Goal: Task Accomplishment & Management: Manage account settings

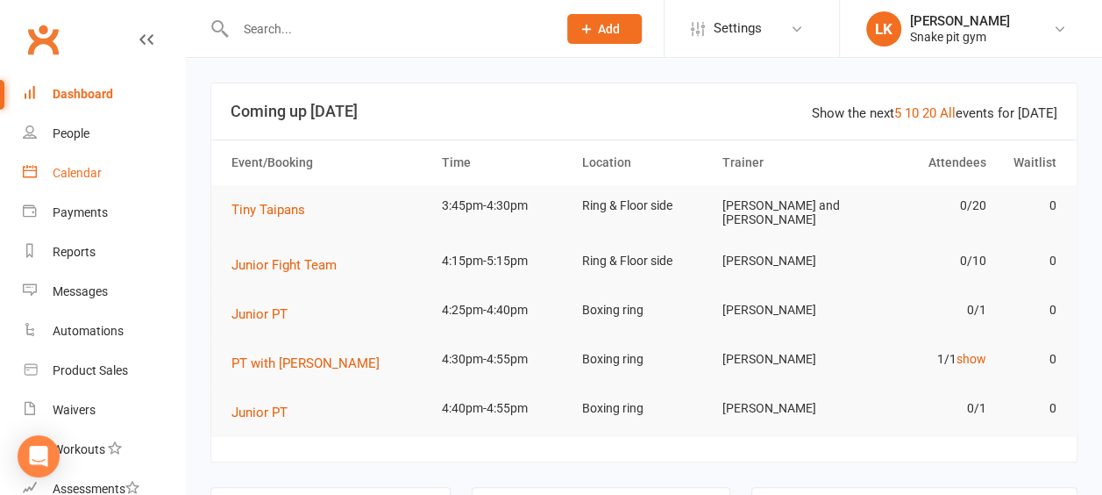
click at [93, 177] on div "Calendar" at bounding box center [77, 173] width 49 height 14
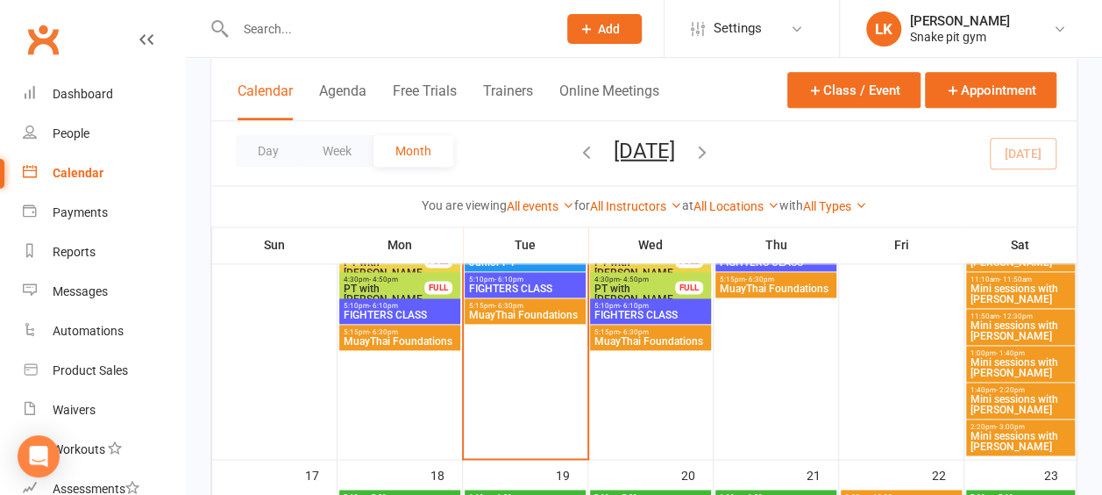
scroll to position [1044, 0]
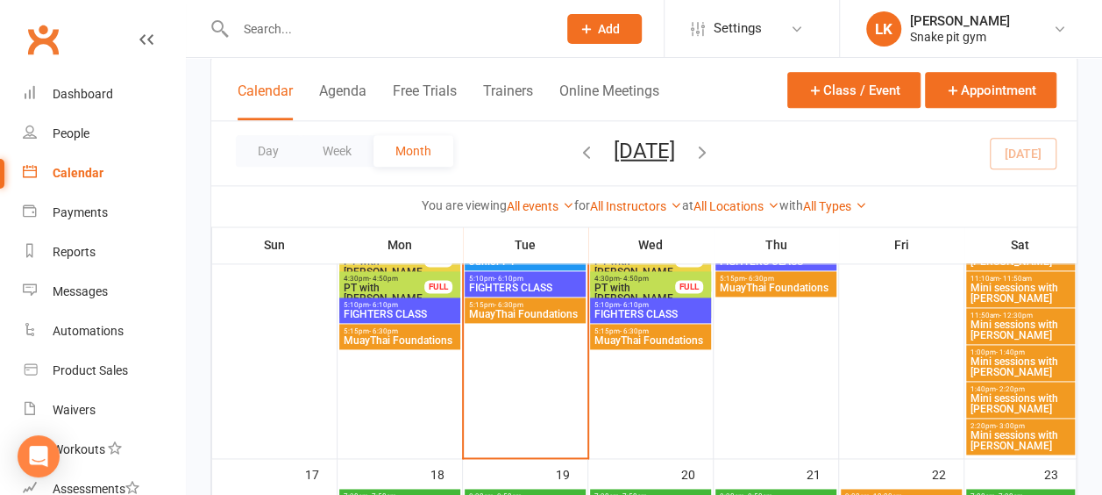
click at [993, 430] on span "Mini sessions with [PERSON_NAME]" at bounding box center [1021, 440] width 102 height 21
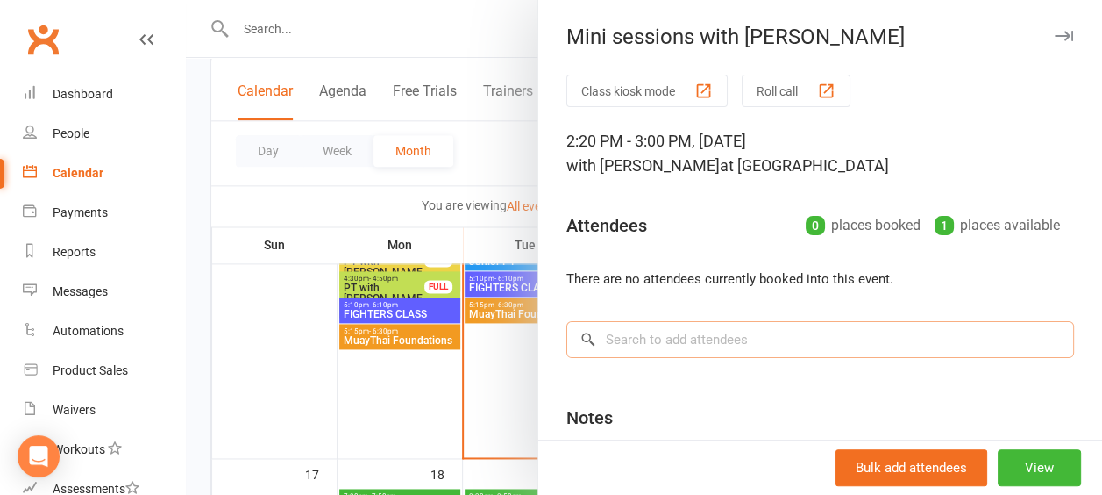
click at [852, 323] on input "search" at bounding box center [820, 339] width 508 height 37
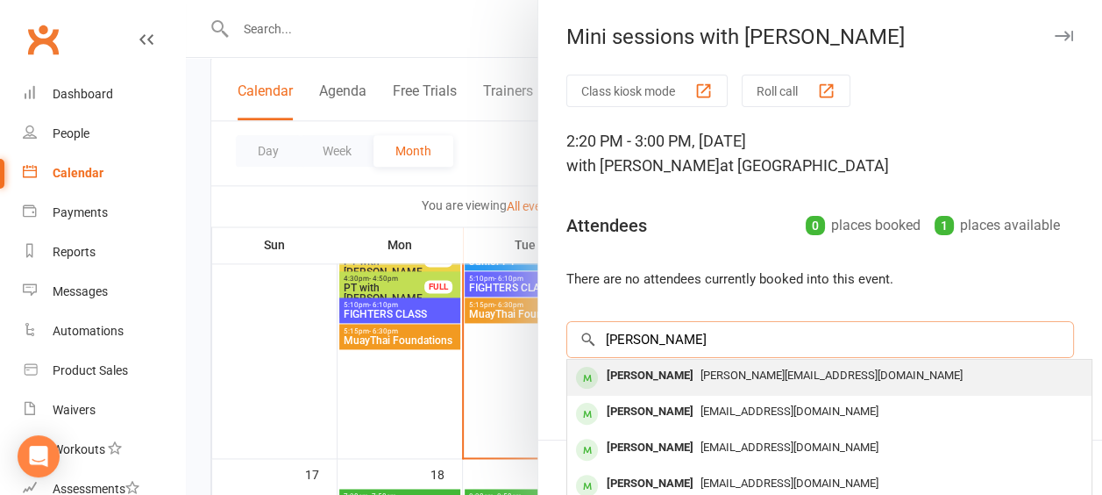
type input "[PERSON_NAME]"
click at [786, 367] on div "[PERSON_NAME][EMAIL_ADDRESS][DOMAIN_NAME]" at bounding box center [829, 375] width 510 height 25
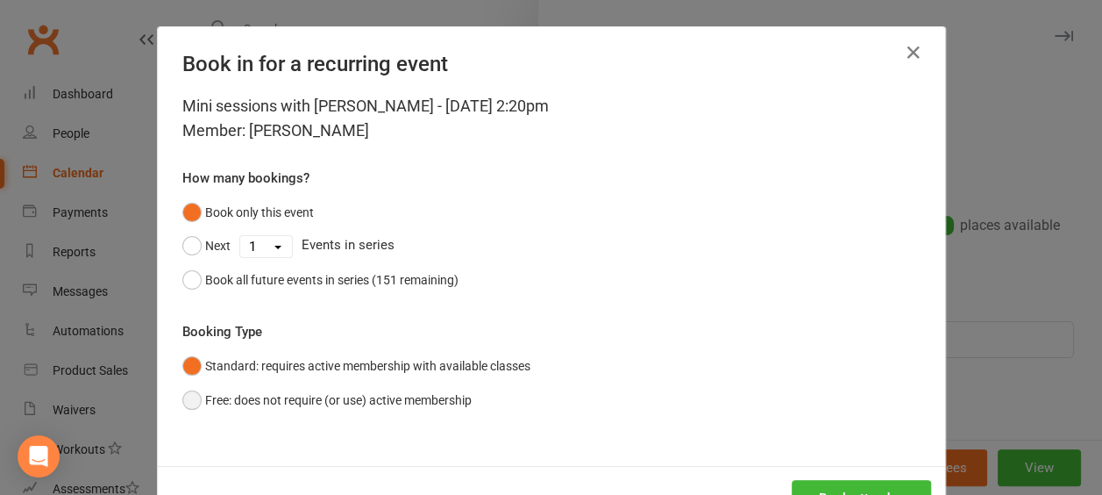
click at [309, 402] on button "Free: does not require (or use) active membership" at bounding box center [326, 399] width 289 height 33
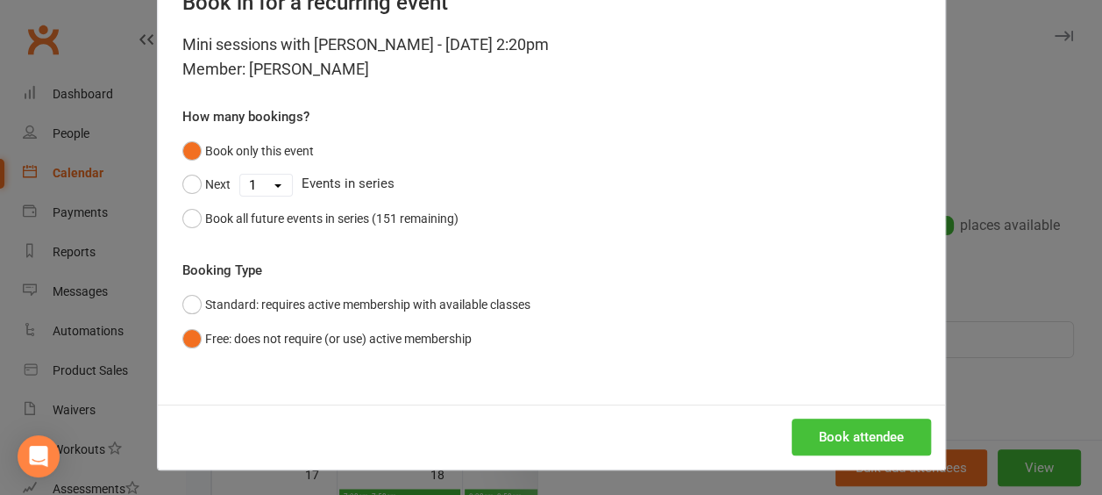
click at [818, 431] on button "Book attendee" at bounding box center [861, 436] width 139 height 37
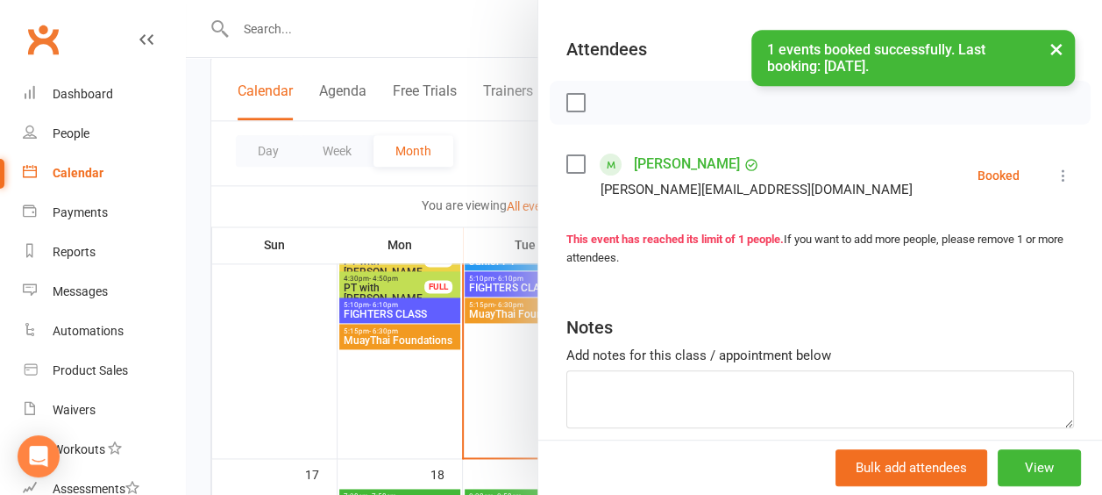
scroll to position [191, 0]
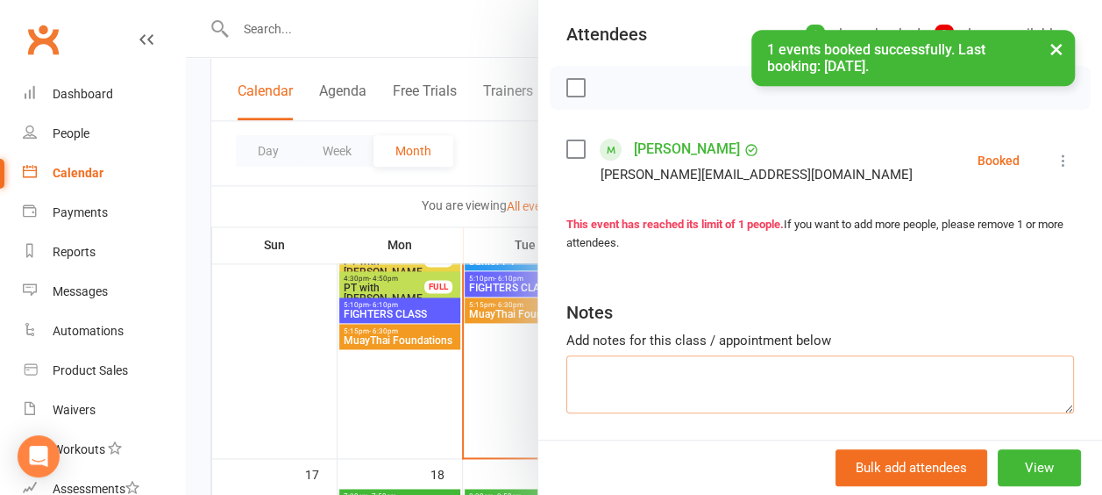
click at [751, 362] on textarea at bounding box center [820, 384] width 508 height 58
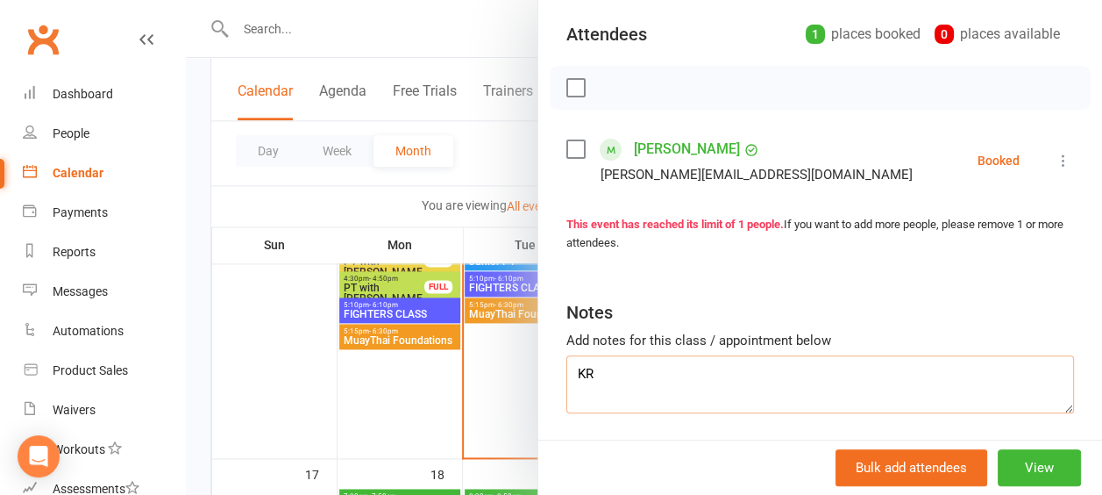
type textarea "KR"
click at [267, 323] on div at bounding box center [644, 247] width 916 height 495
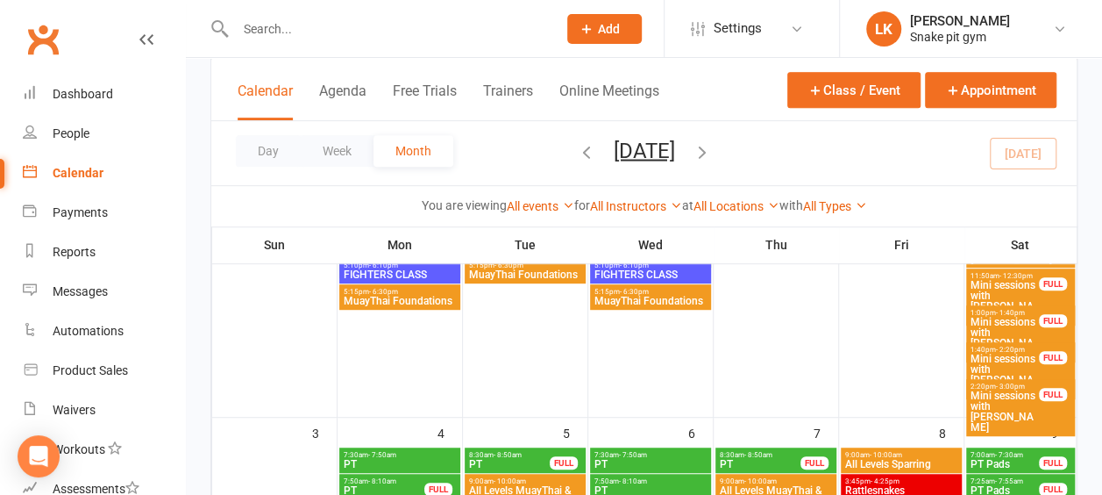
scroll to position [267, 0]
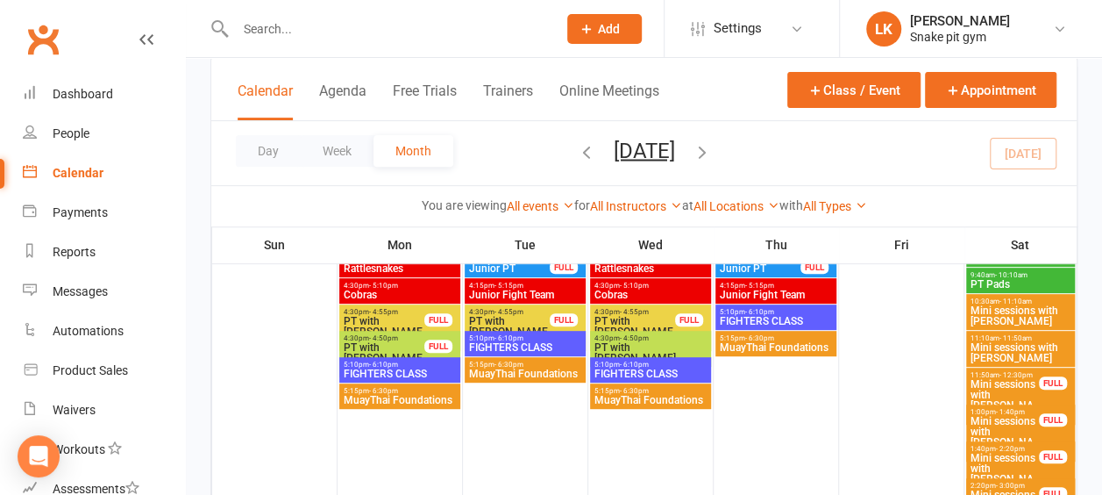
click at [909, 356] on div at bounding box center [901, 325] width 121 height 379
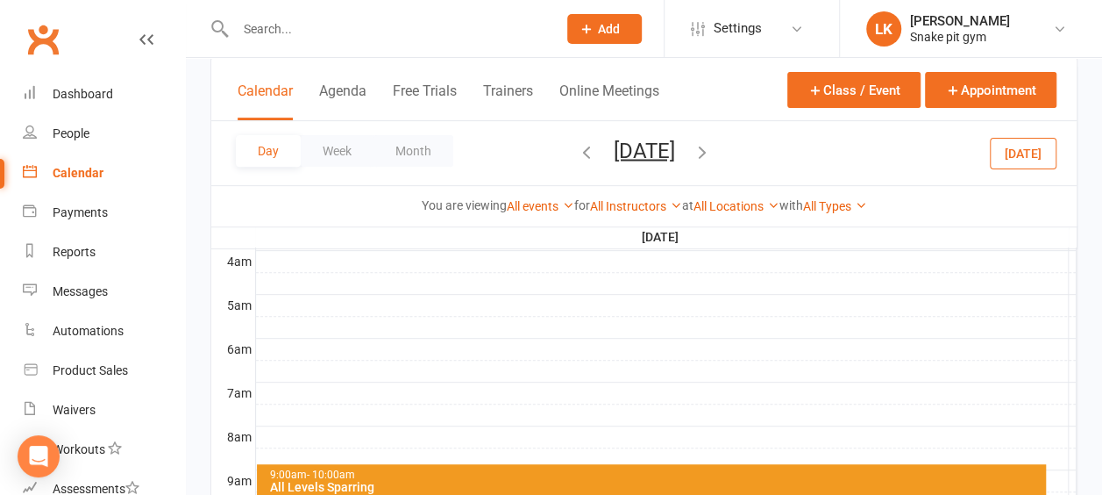
scroll to position [0, 0]
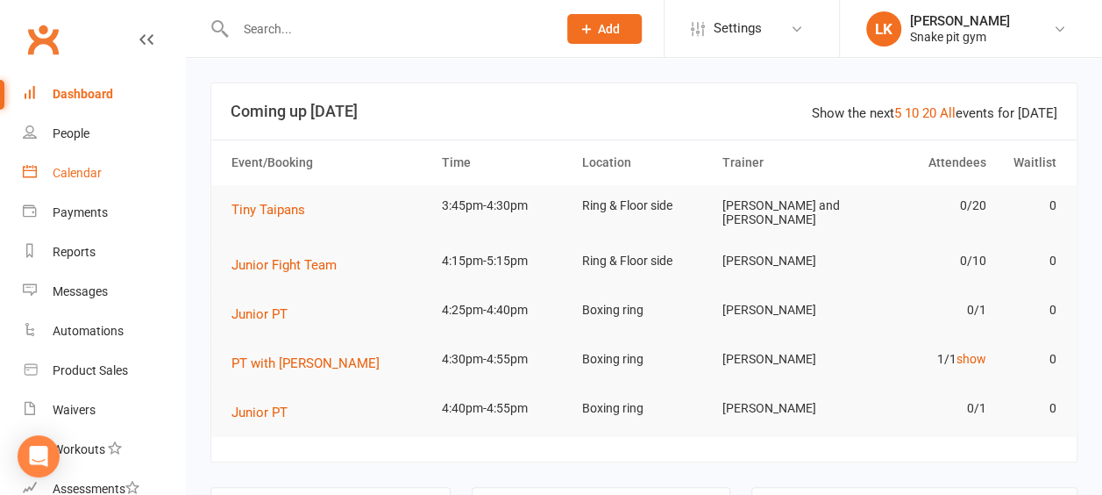
click at [70, 180] on div "Calendar" at bounding box center [77, 173] width 49 height 14
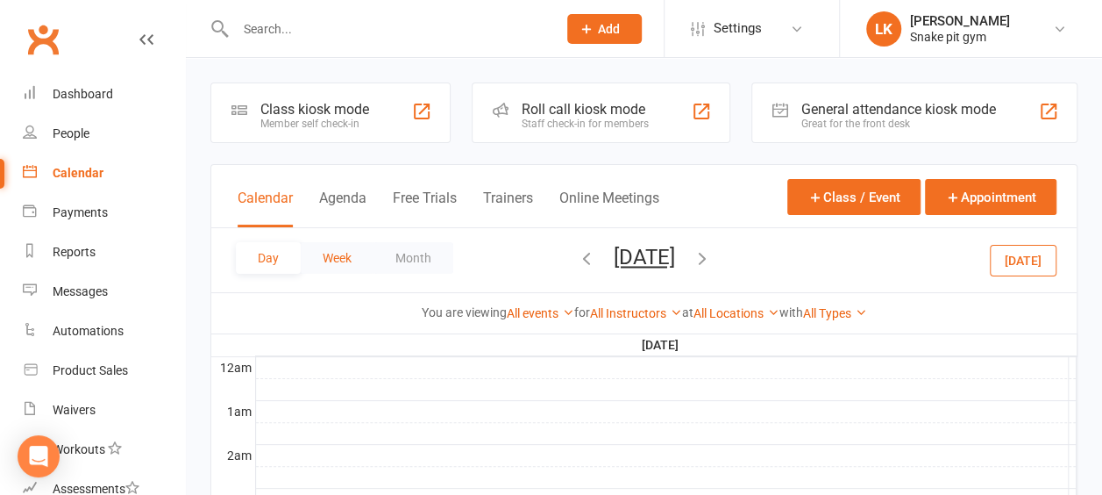
click at [346, 253] on button "Week" at bounding box center [337, 258] width 73 height 32
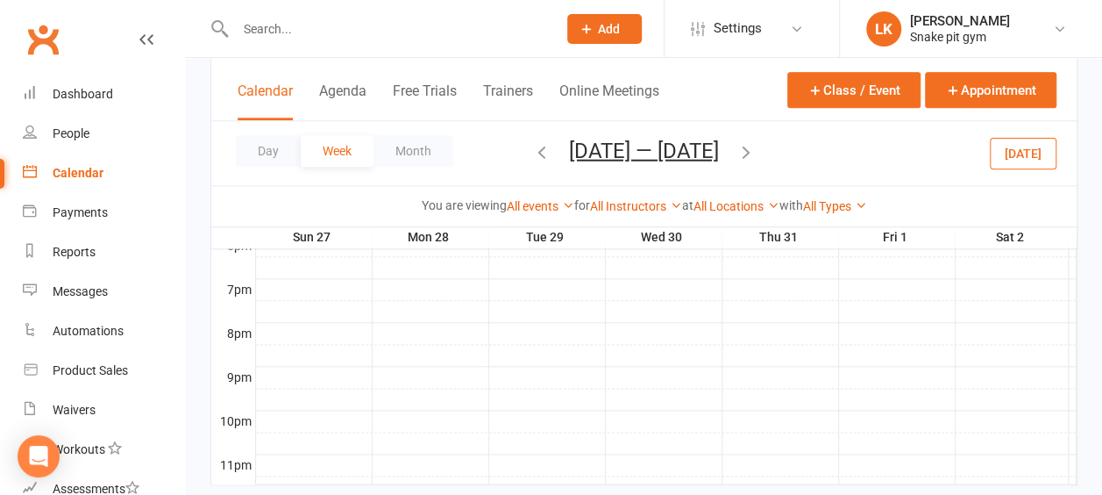
scroll to position [950, 0]
click at [756, 149] on icon "button" at bounding box center [746, 150] width 19 height 19
click at [743, 149] on icon "button" at bounding box center [746, 150] width 19 height 19
click at [417, 154] on button "Month" at bounding box center [414, 151] width 80 height 32
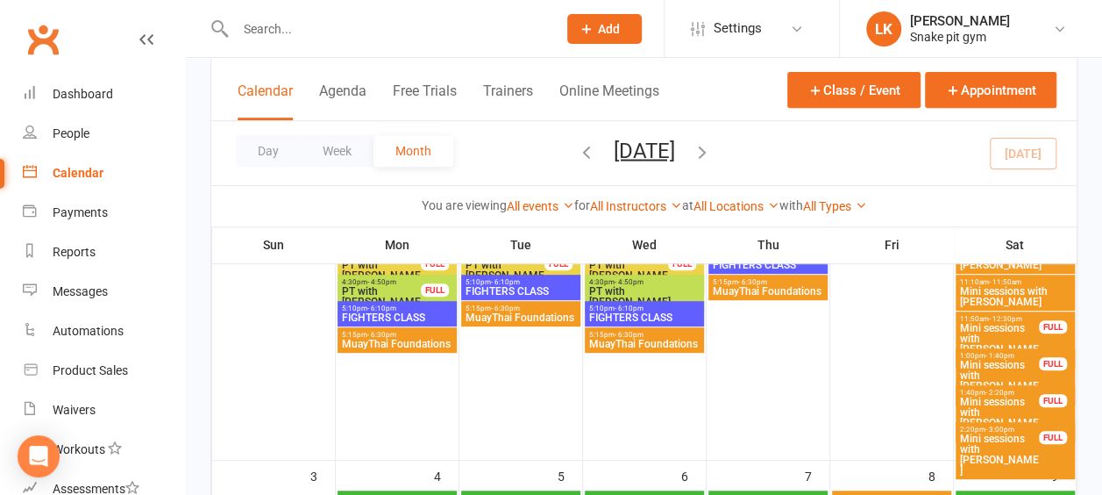
scroll to position [324, 0]
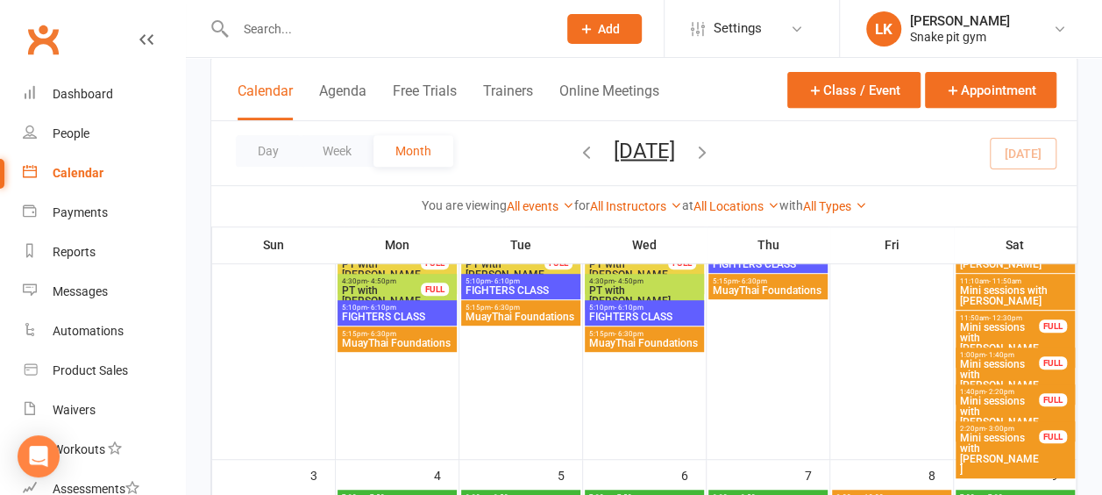
click at [993, 399] on span "Mini sessions with [PERSON_NAME]" at bounding box center [999, 416] width 81 height 42
click at [1011, 355] on span "- 1:40pm" at bounding box center [1000, 355] width 29 height 8
click at [1018, 331] on span "Mini sessions with [PERSON_NAME]" at bounding box center [999, 343] width 81 height 42
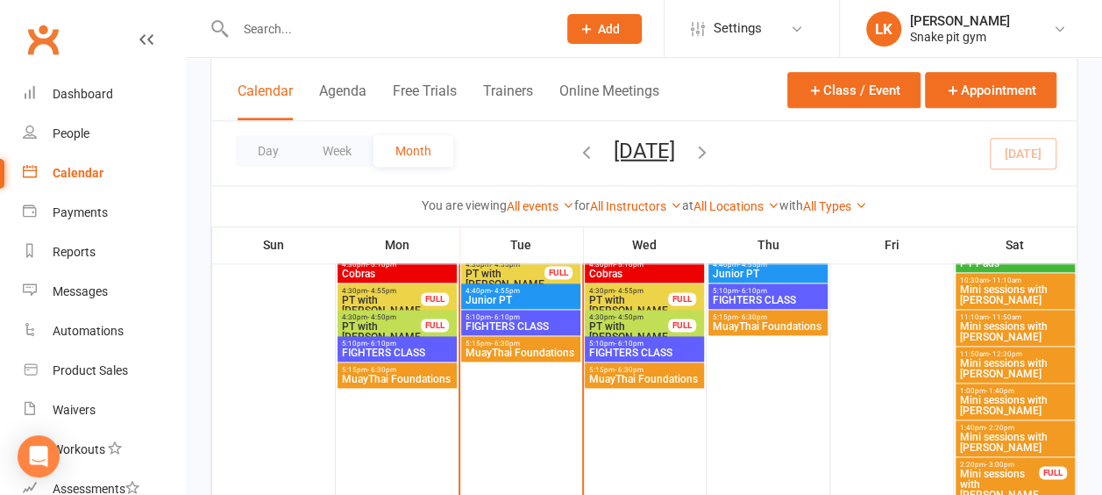
scroll to position [1010, 0]
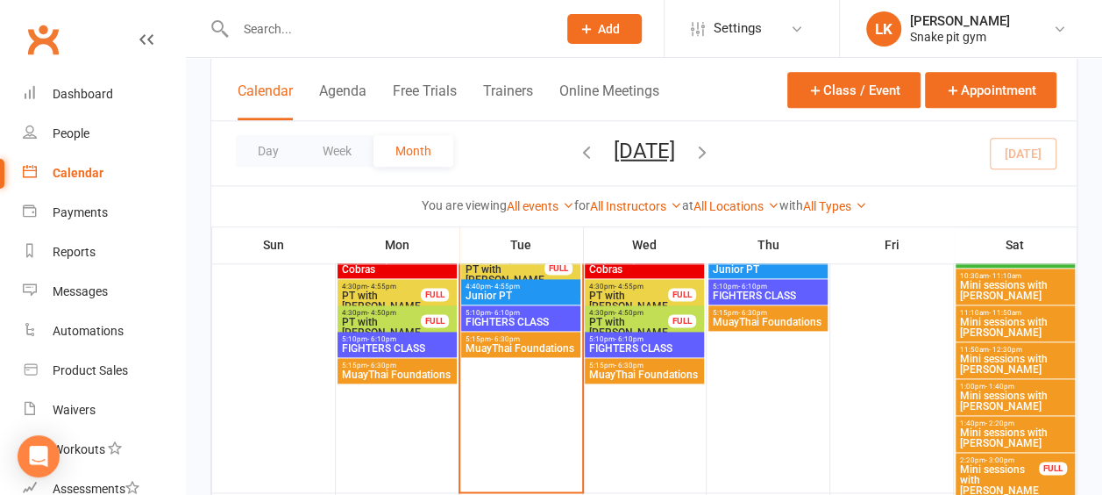
click at [983, 433] on span "Mini sessions with [PERSON_NAME]" at bounding box center [1015, 437] width 112 height 21
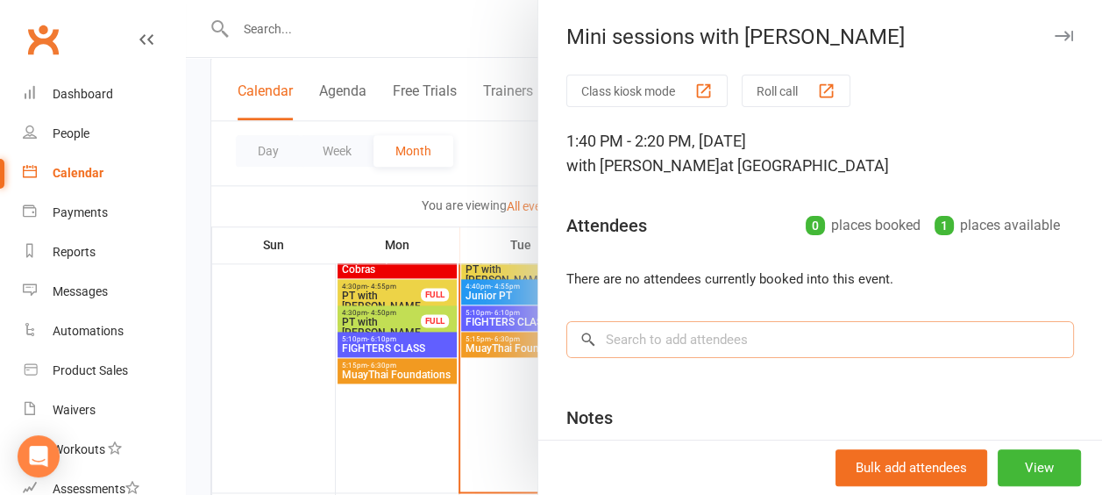
click at [862, 327] on input "search" at bounding box center [820, 339] width 508 height 37
type input "c"
type input "k"
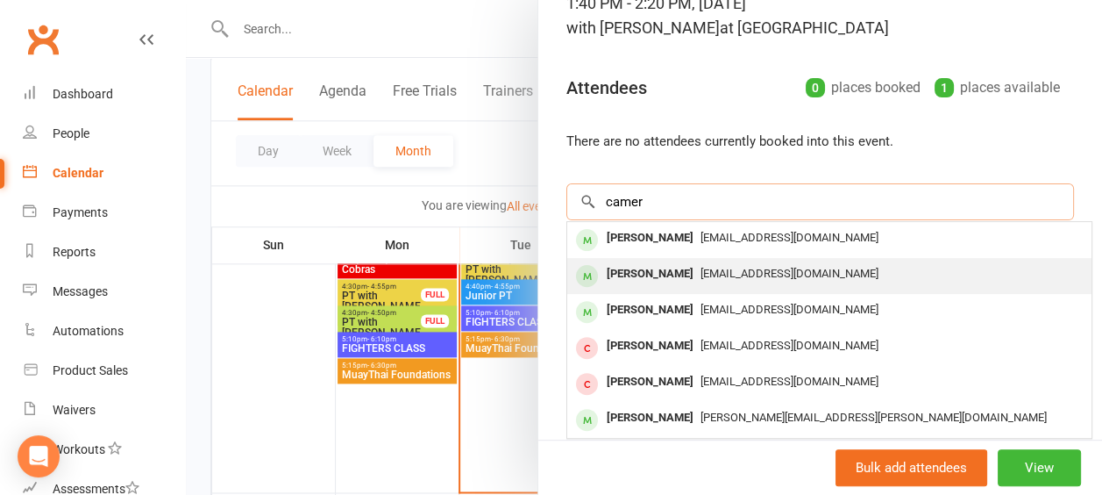
scroll to position [140, 0]
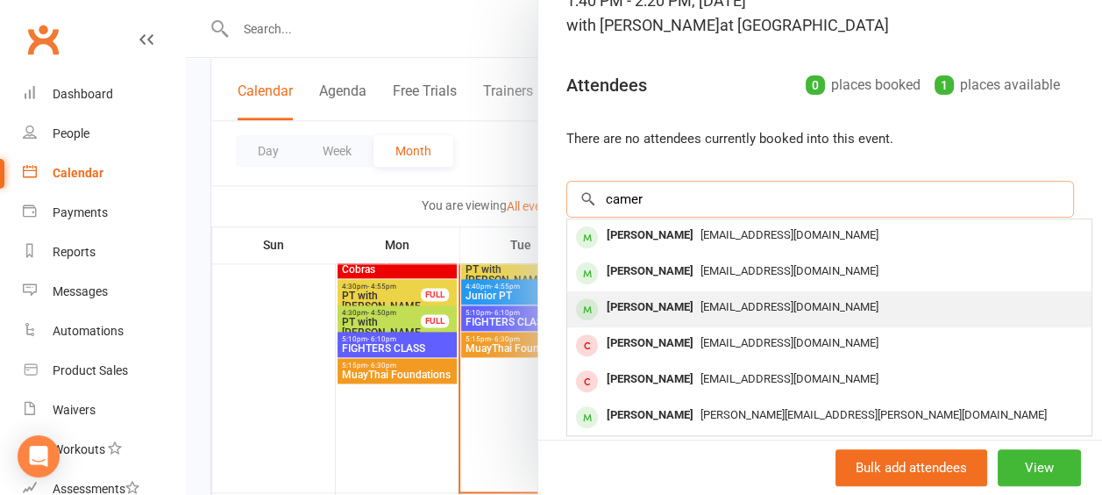
type input "camer"
click at [789, 306] on span "[EMAIL_ADDRESS][DOMAIN_NAME]" at bounding box center [790, 306] width 178 height 13
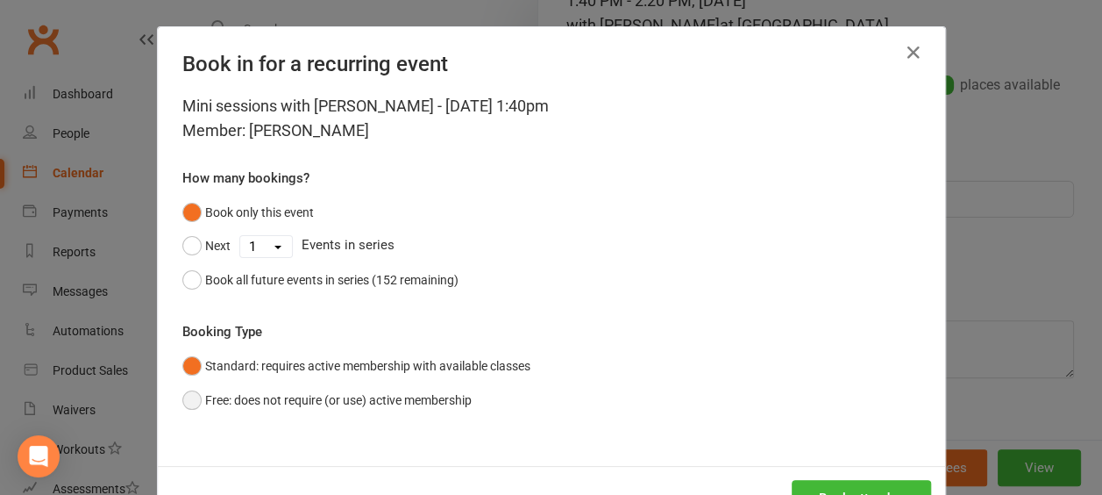
click at [431, 388] on button "Free: does not require (or use) active membership" at bounding box center [326, 399] width 289 height 33
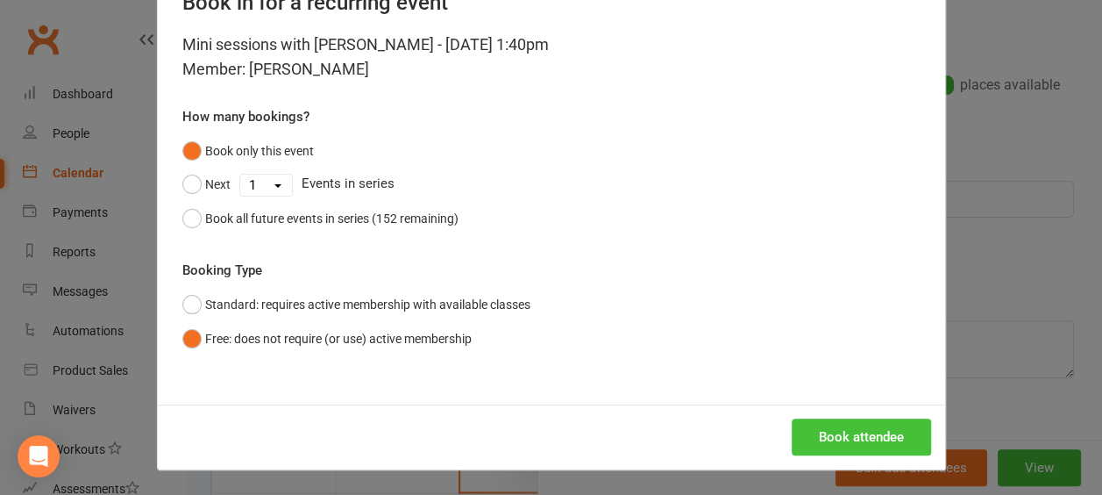
click at [814, 431] on button "Book attendee" at bounding box center [861, 436] width 139 height 37
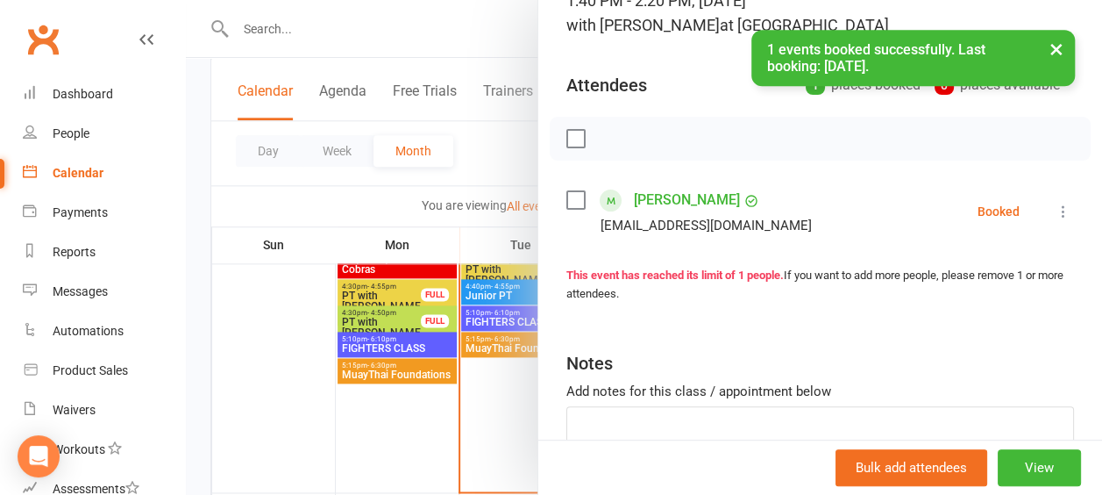
click at [445, 407] on div at bounding box center [644, 247] width 916 height 495
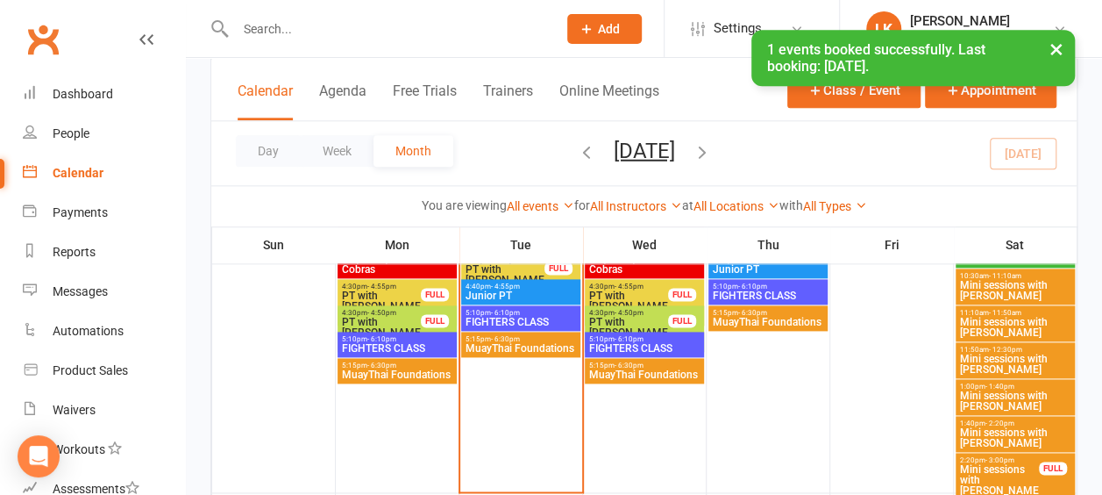
click at [1006, 397] on span "Mini sessions with [PERSON_NAME]" at bounding box center [1015, 400] width 112 height 21
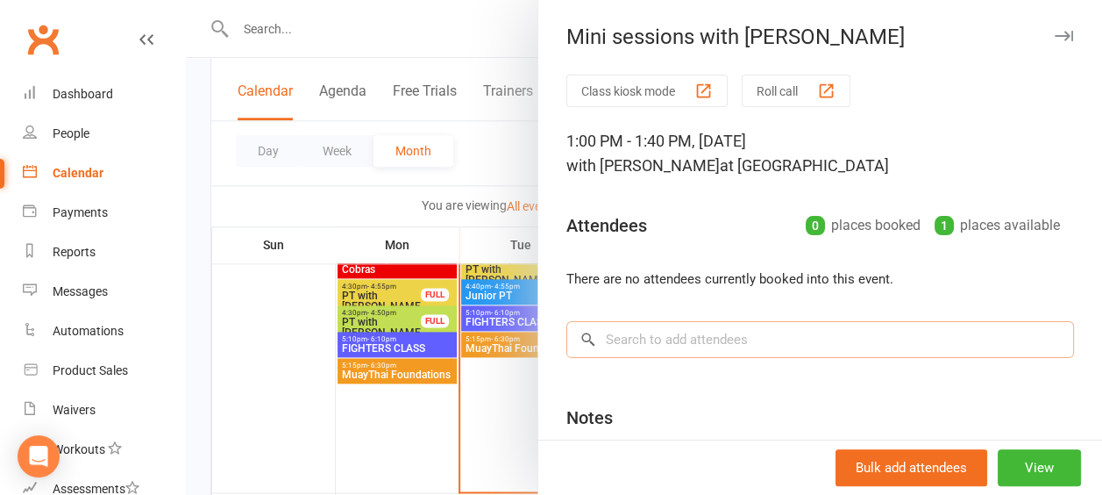
click at [851, 337] on input "search" at bounding box center [820, 339] width 508 height 37
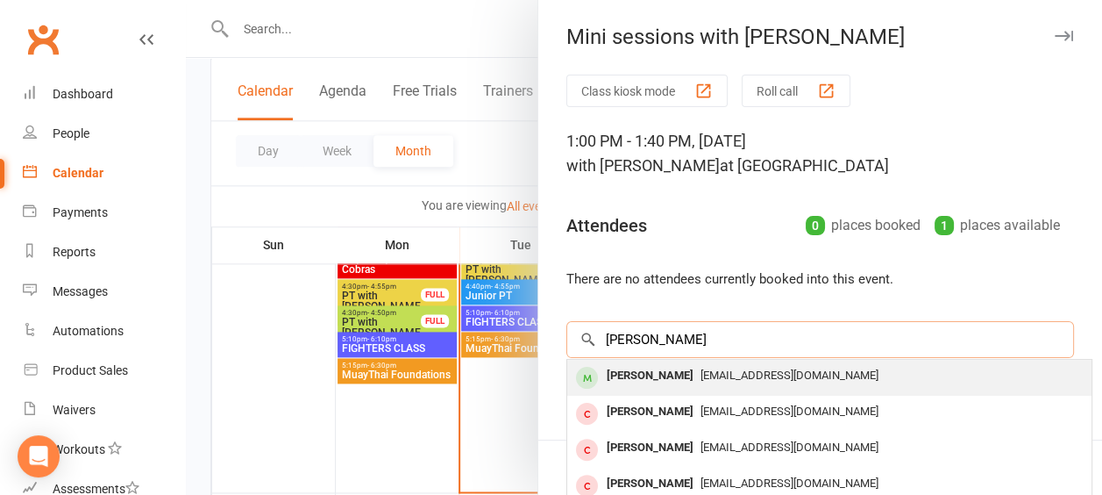
type input "[PERSON_NAME]"
click at [766, 372] on span "[EMAIL_ADDRESS][DOMAIN_NAME]" at bounding box center [790, 374] width 178 height 13
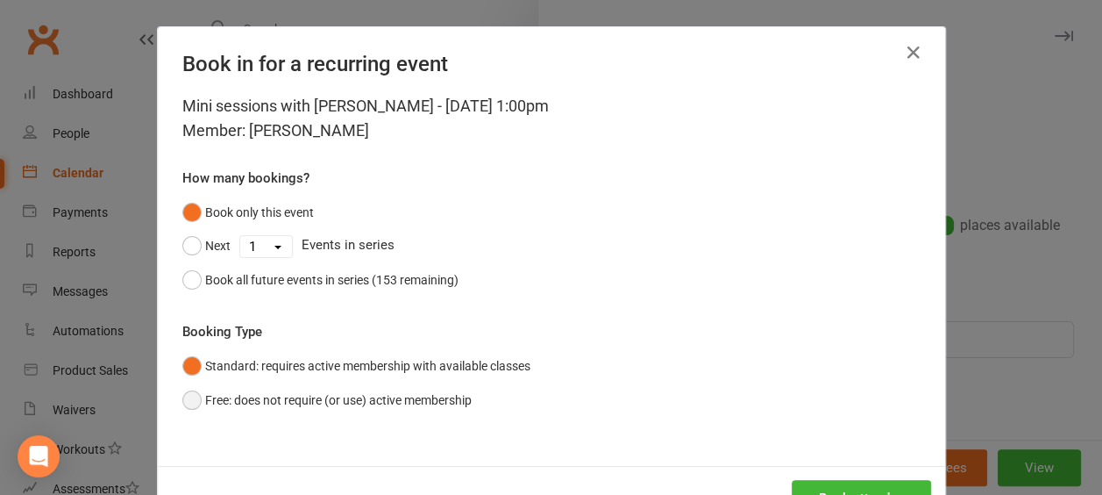
click at [366, 388] on button "Free: does not require (or use) active membership" at bounding box center [326, 399] width 289 height 33
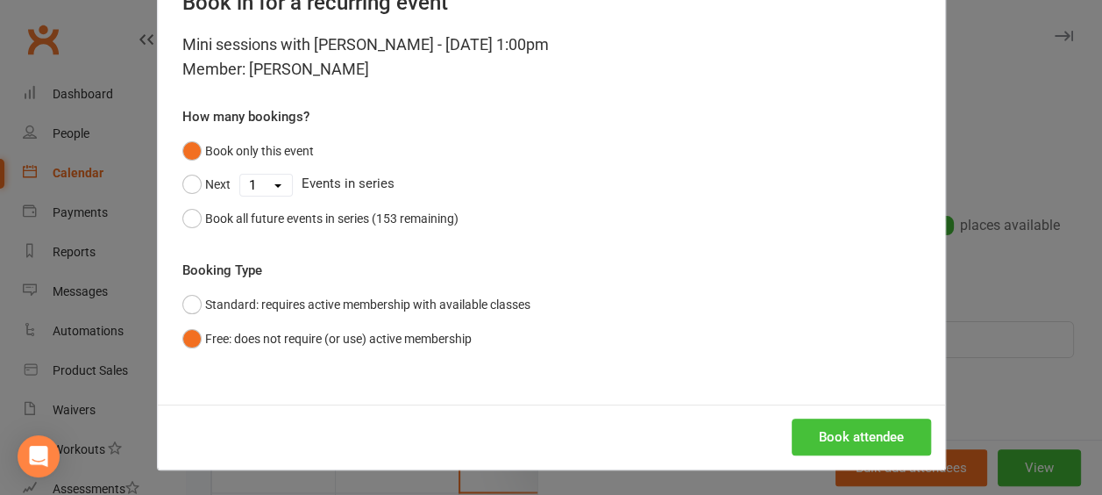
click at [865, 427] on button "Book attendee" at bounding box center [861, 436] width 139 height 37
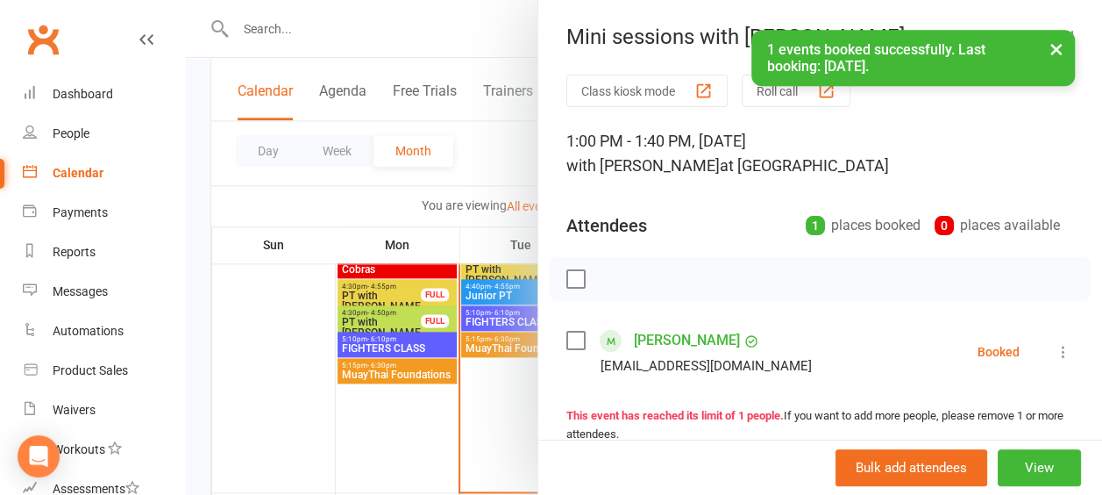
click at [395, 414] on div at bounding box center [644, 247] width 916 height 495
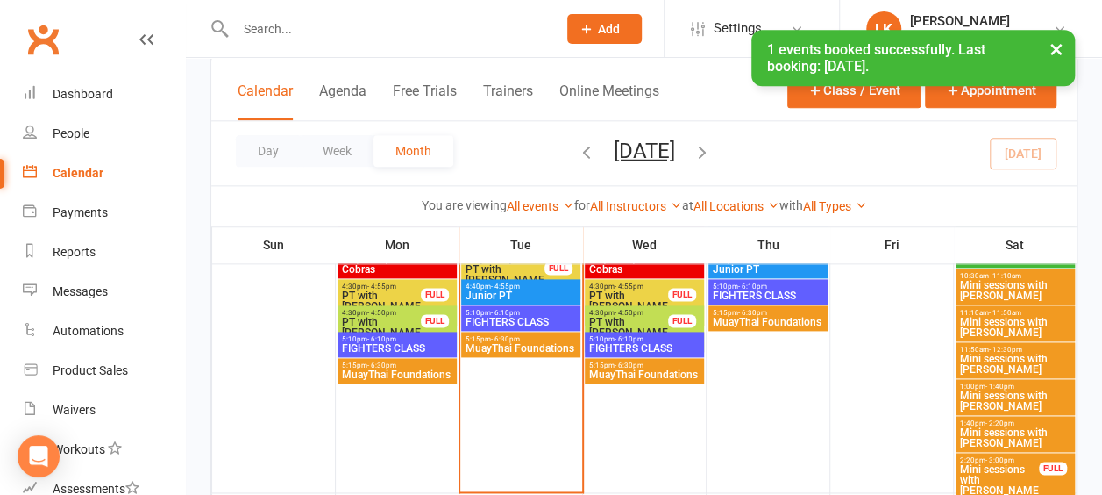
click at [1024, 353] on span "Mini sessions with [PERSON_NAME]" at bounding box center [1015, 363] width 112 height 21
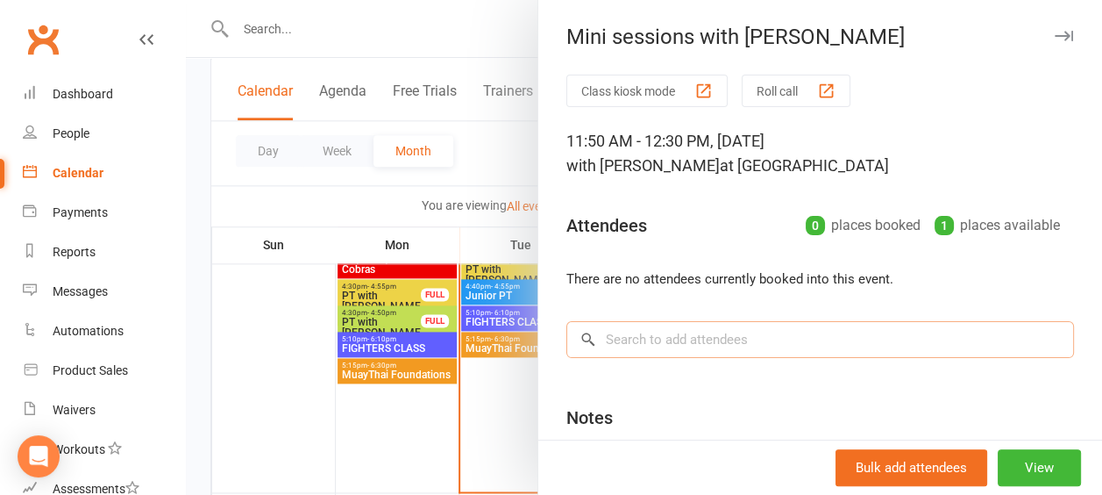
click at [886, 343] on input "search" at bounding box center [820, 339] width 508 height 37
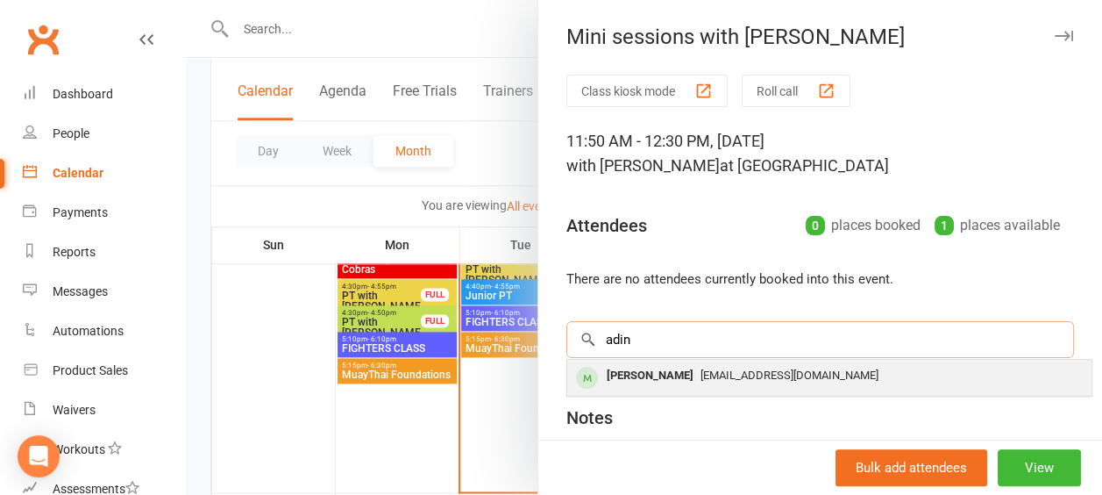
type input "adin"
click at [787, 367] on div "[EMAIL_ADDRESS][DOMAIN_NAME]" at bounding box center [829, 375] width 510 height 25
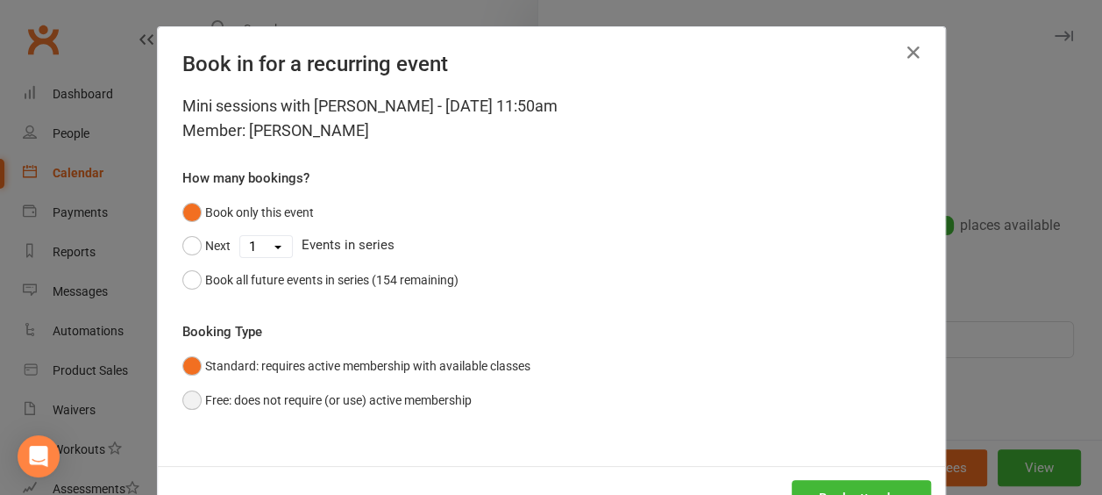
click at [407, 394] on button "Free: does not require (or use) active membership" at bounding box center [326, 399] width 289 height 33
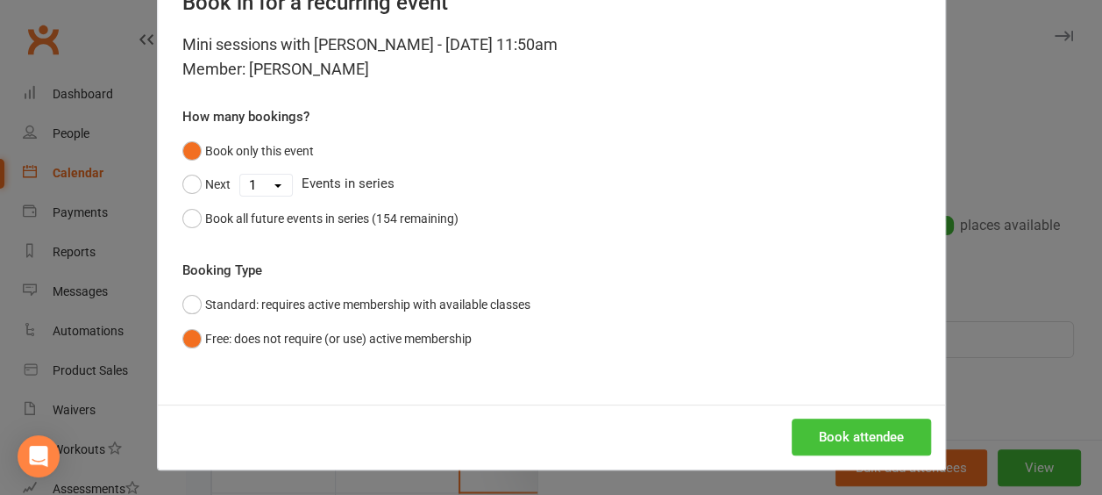
click at [842, 428] on button "Book attendee" at bounding box center [861, 436] width 139 height 37
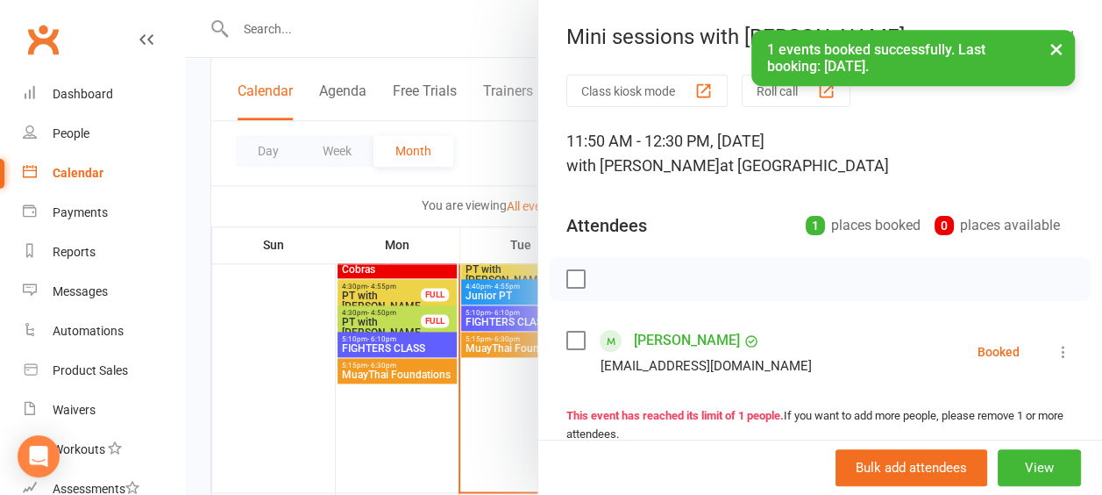
click at [415, 421] on div at bounding box center [644, 247] width 916 height 495
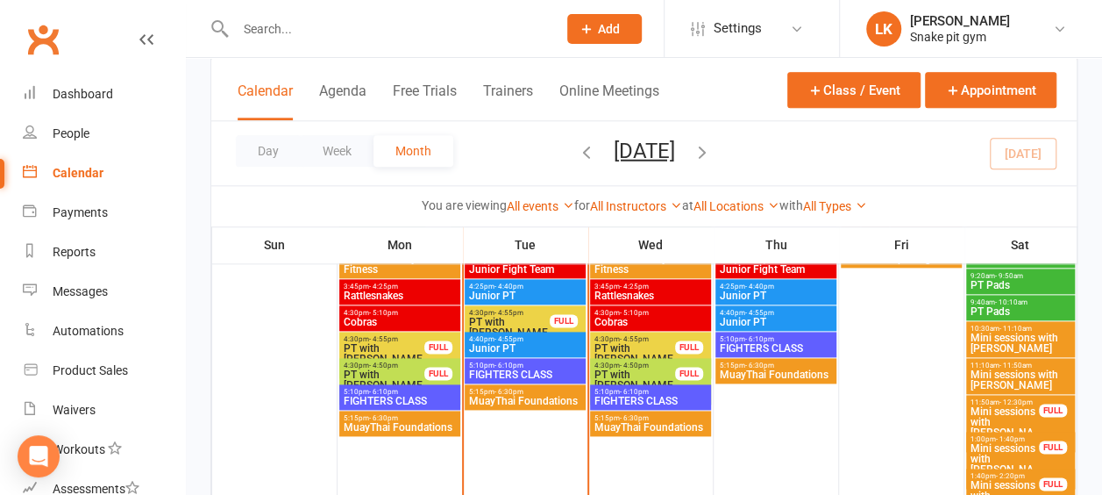
scroll to position [957, 0]
